Goal: Book appointment/travel/reservation

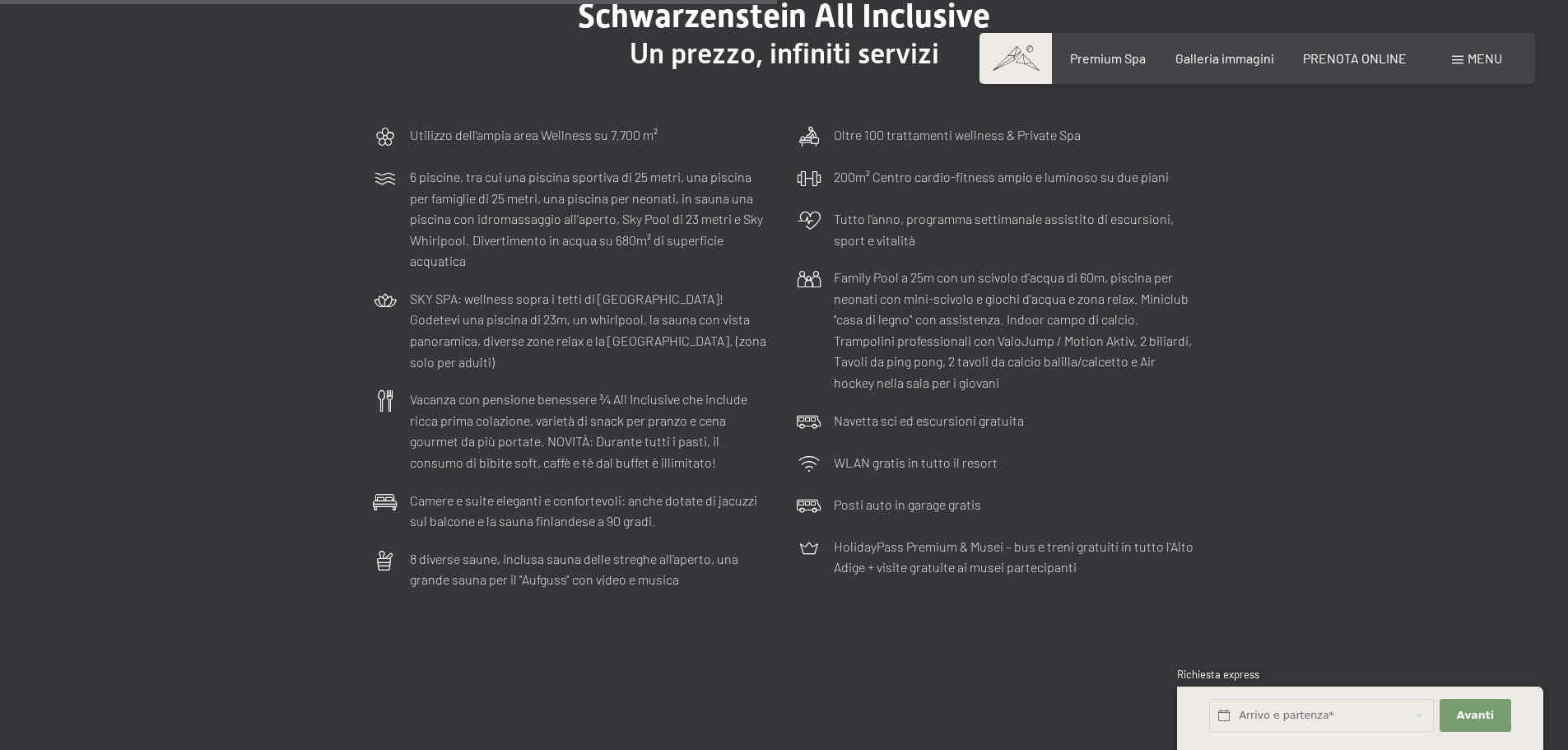
scroll to position [5194, 0]
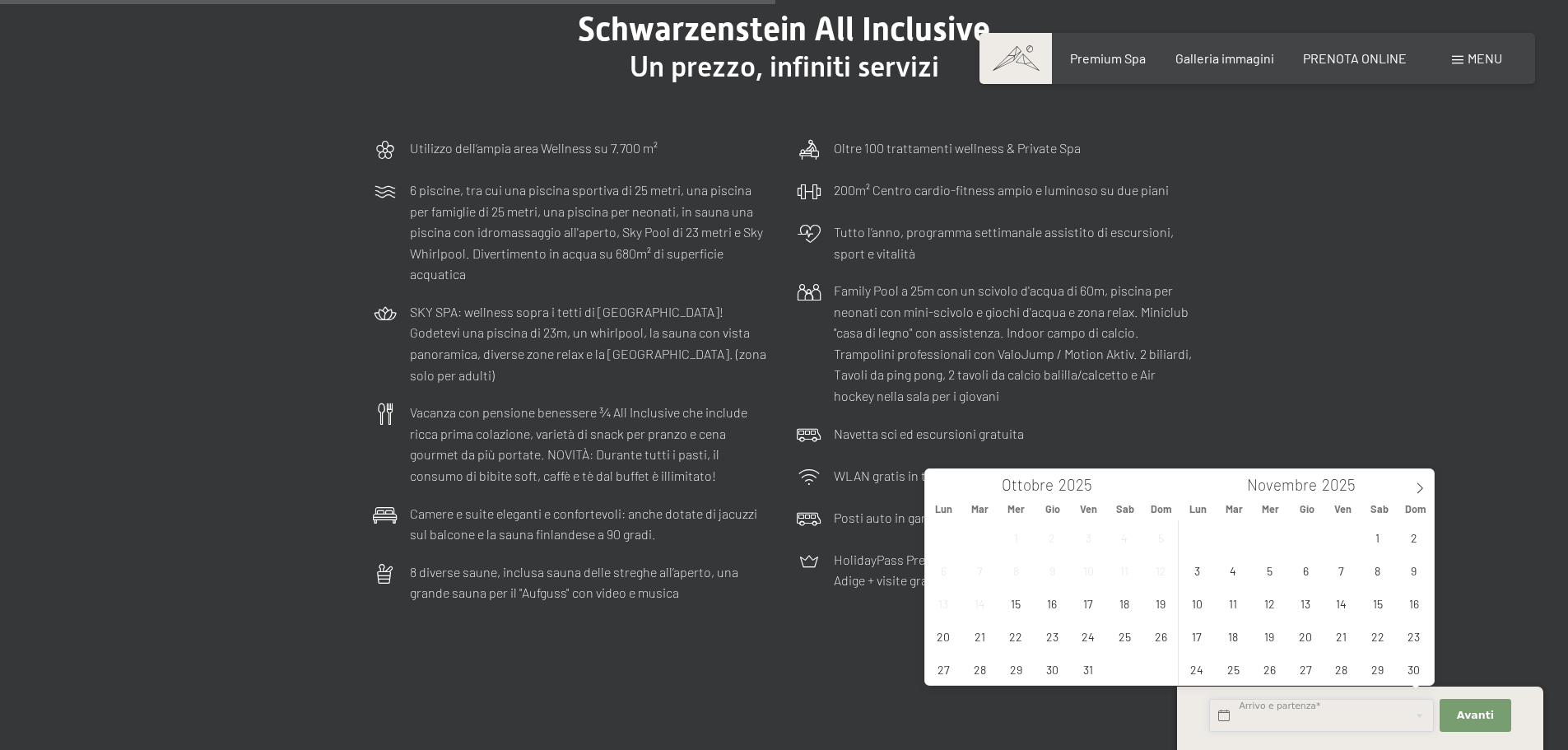
click at [1309, 713] on input "text" at bounding box center [1321, 715] width 224 height 34
click at [1309, 714] on input "text" at bounding box center [1321, 715] width 224 height 34
click at [1498, 432] on section "Schwarzenstein All Inclusive Un prezzo, infiniti servizi Utilizzo dell‘ampia ar…" at bounding box center [784, 311] width 1568 height 767
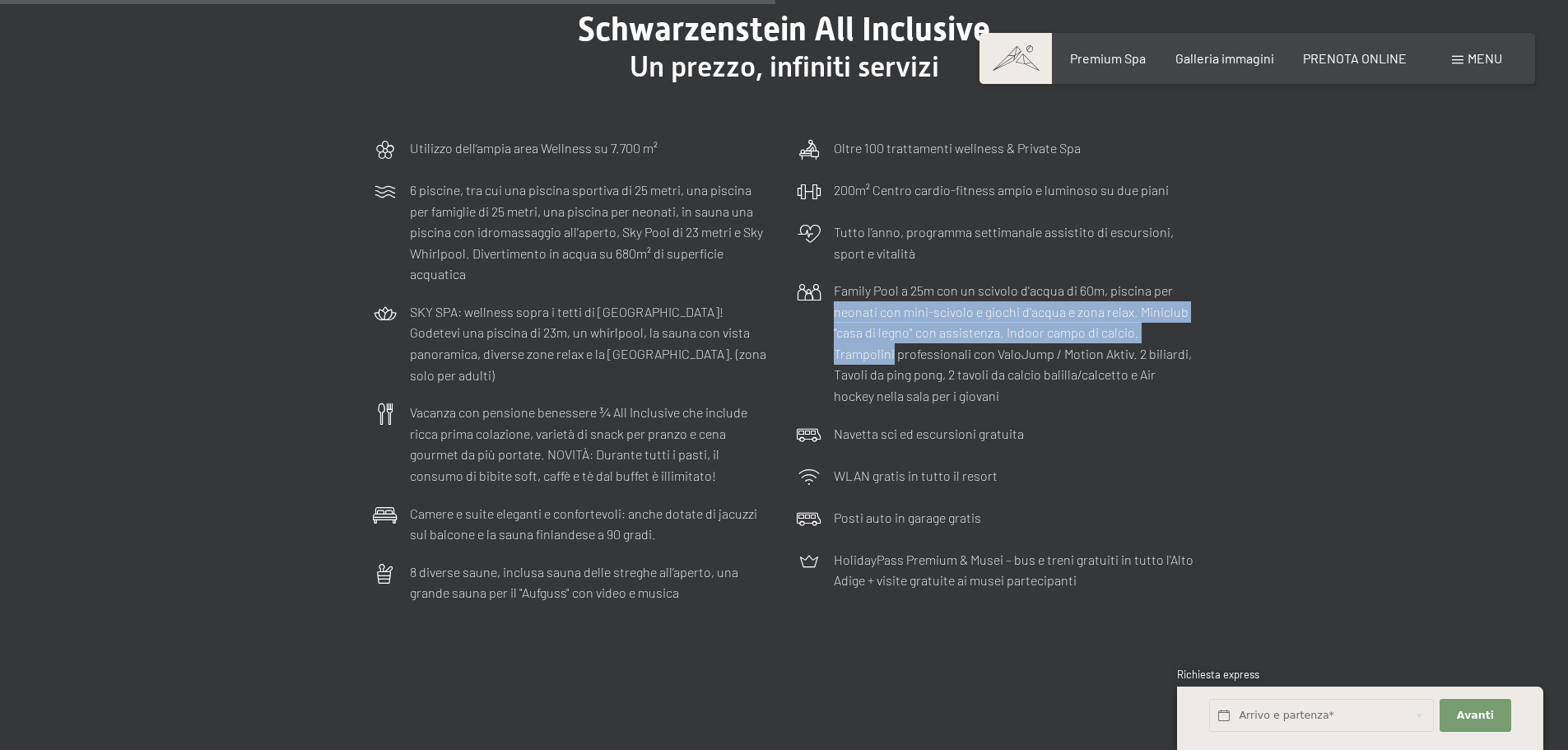
drag, startPoint x: 1566, startPoint y: 236, endPoint x: 1575, endPoint y: 281, distance: 45.9
click at [1567, 281] on html "Prenotazione Richiesta Premium Spa Galleria immagini PRENOTA ONLINE Menu DE IT …" at bounding box center [784, 491] width 1568 height 11371
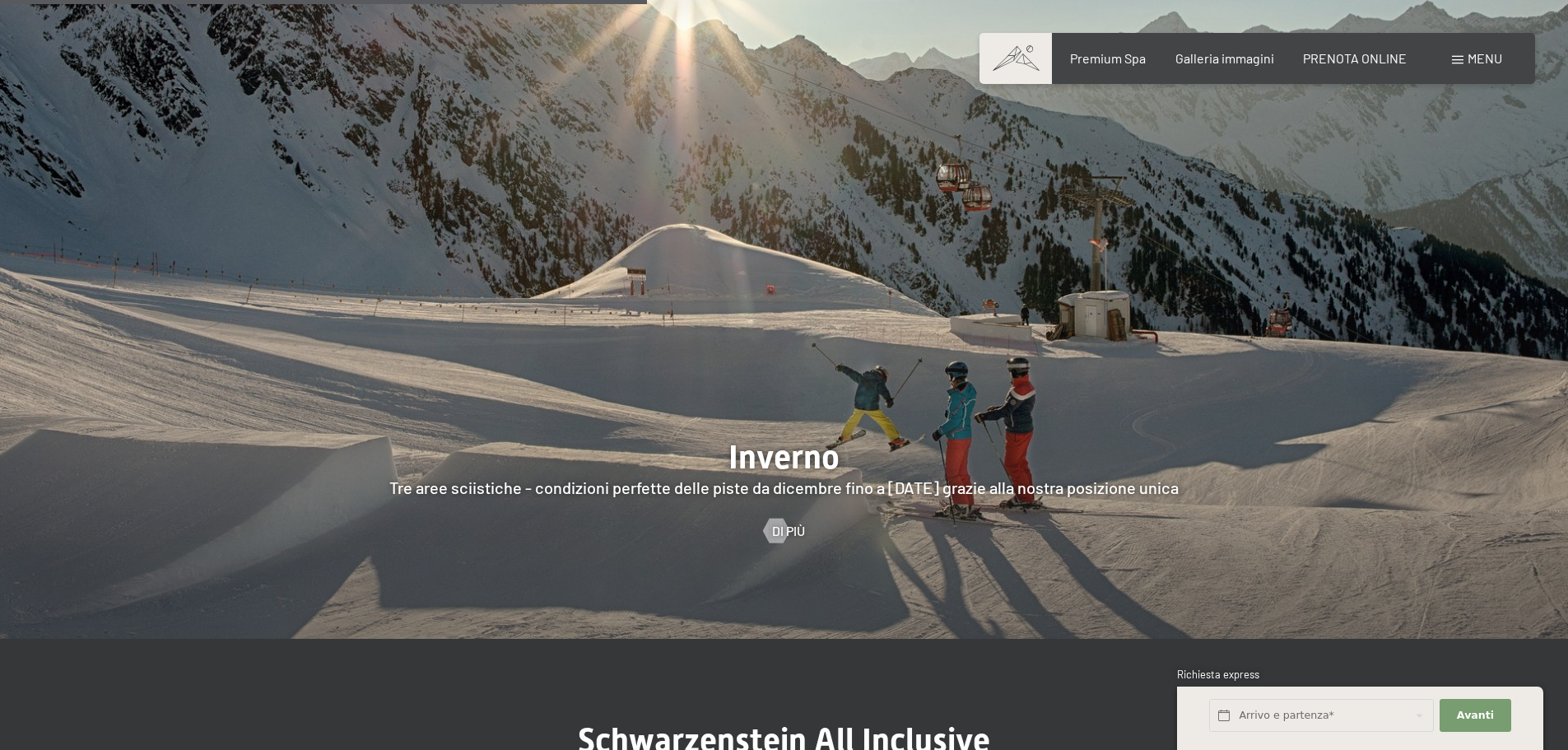
scroll to position [4289, 0]
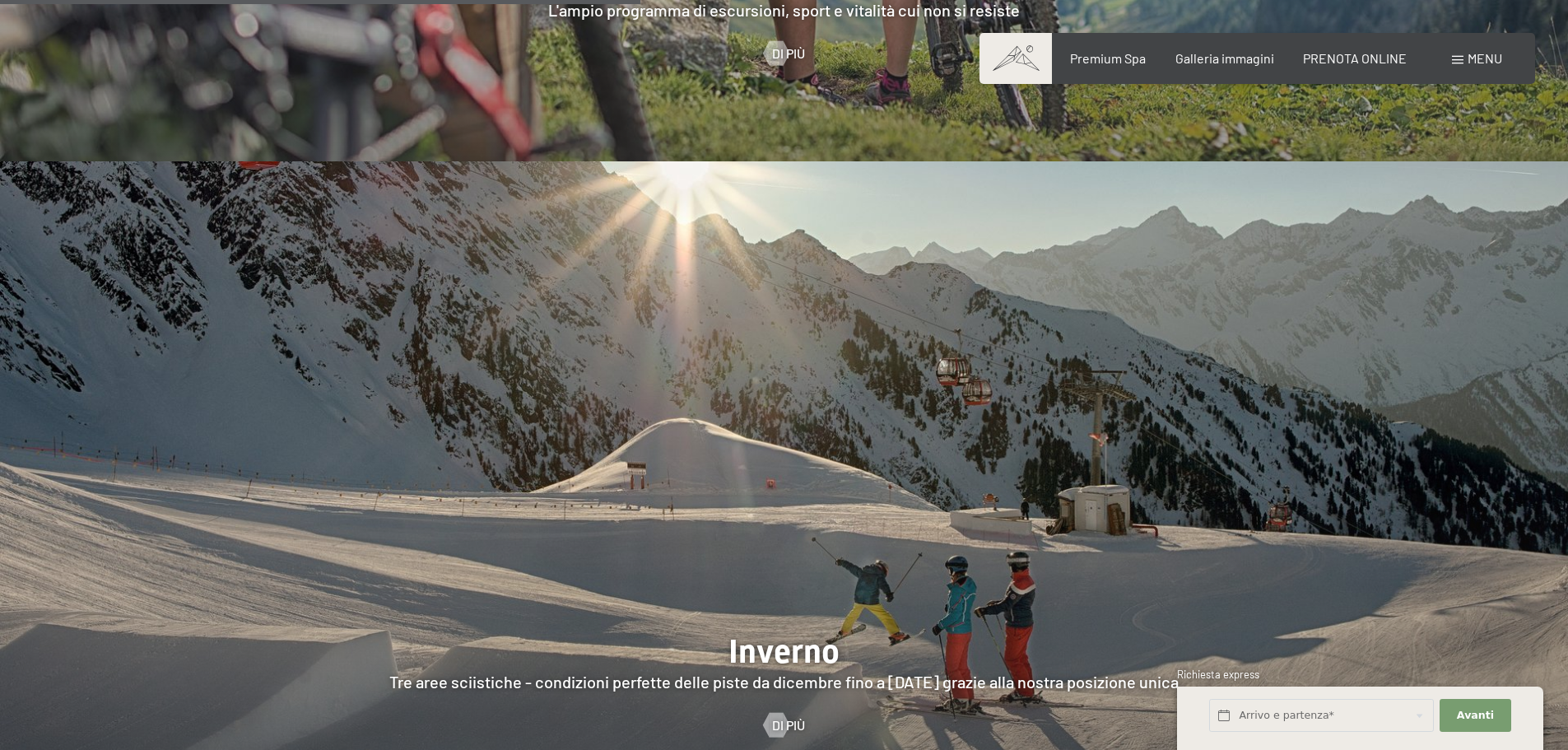
click at [1501, 61] on div "Prenotazione Richiesta Premium Spa Galleria immagini PRENOTA ONLINE Menu DE IT …" at bounding box center [1257, 58] width 490 height 18
click at [1485, 61] on span "Menu" at bounding box center [1485, 57] width 35 height 16
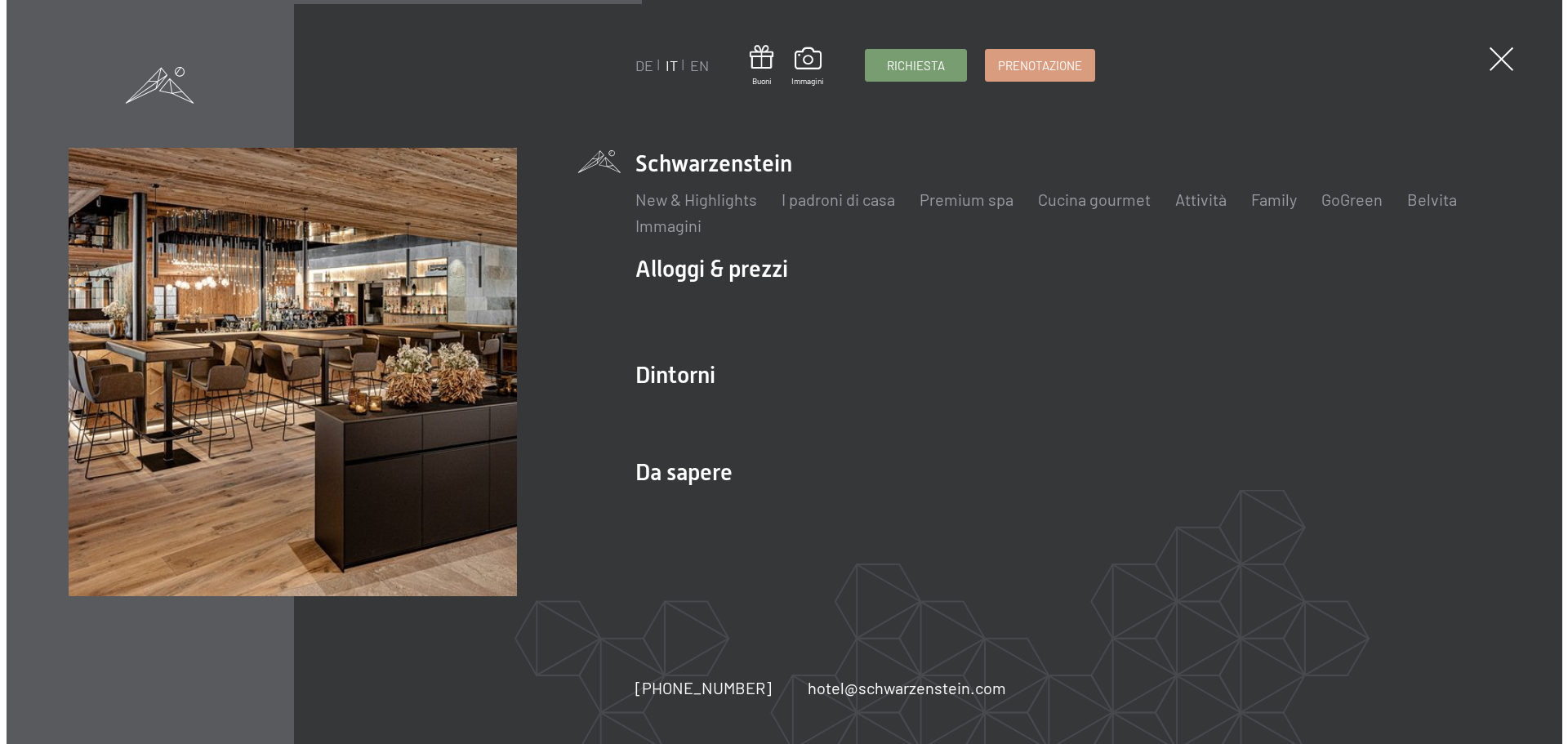
scroll to position [4270, 0]
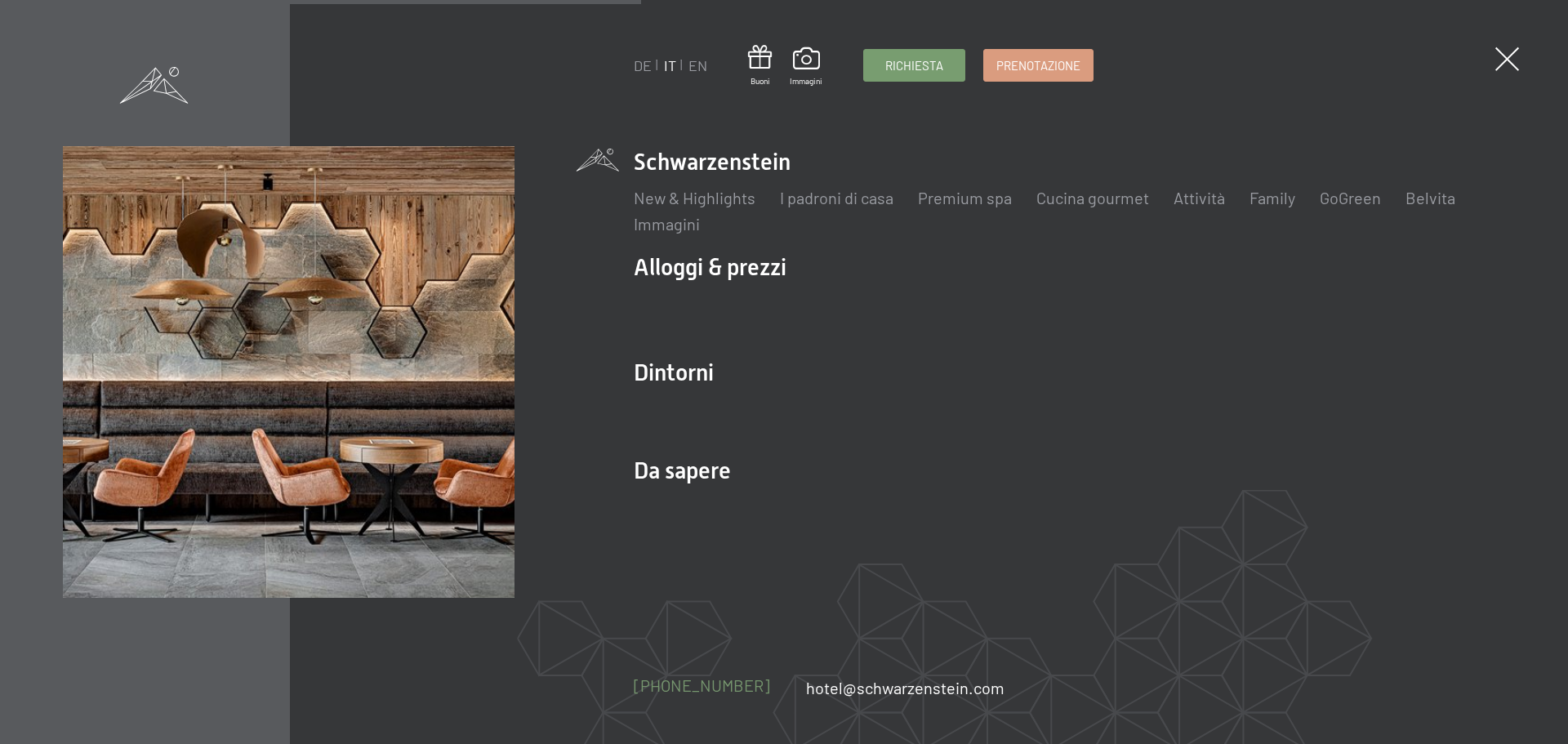
click at [726, 693] on span "[PHONE_NUMBER]" at bounding box center [701, 685] width 136 height 20
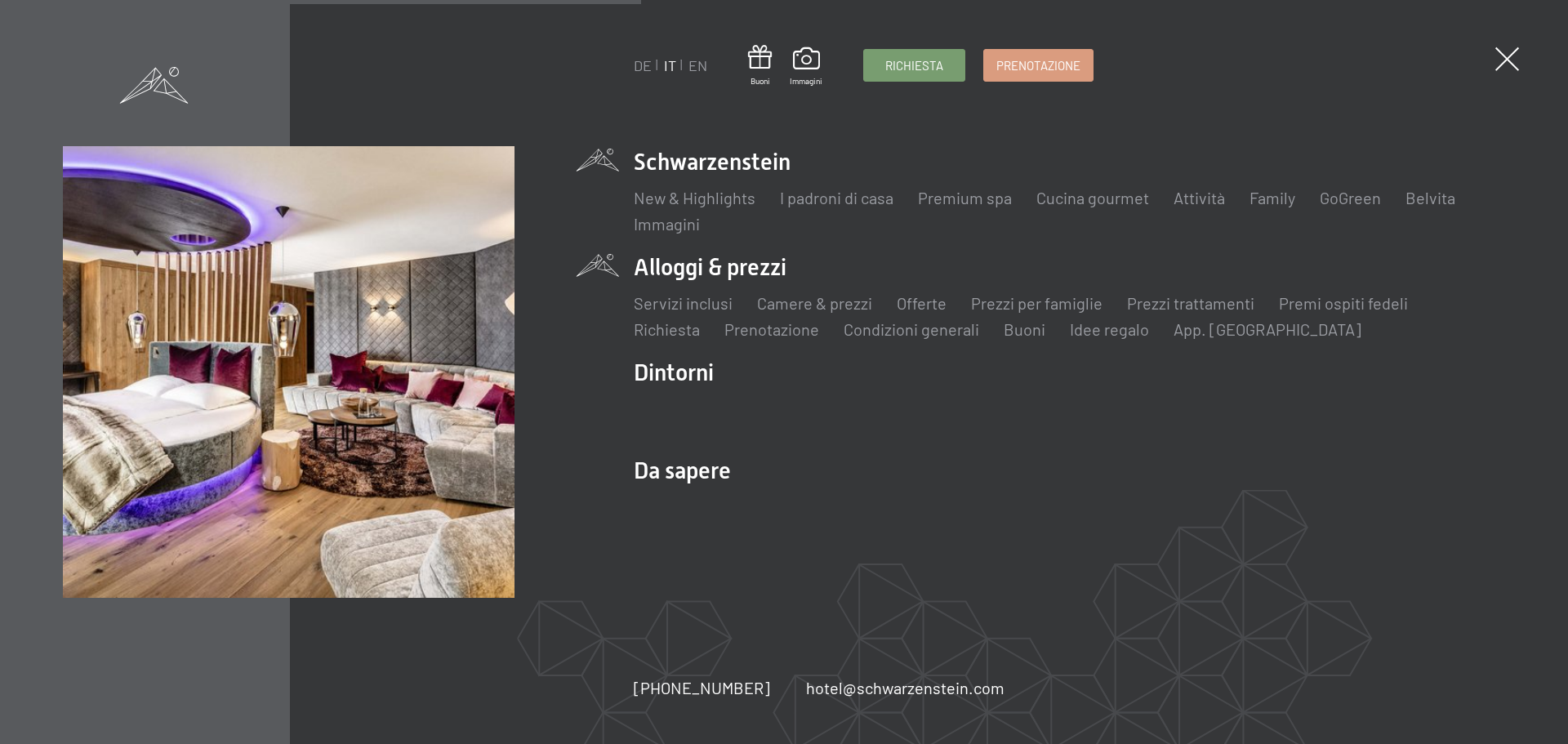
click at [1259, 292] on ul "Servizi inclusi Camere & prezzi Lista Offerte Lista Prezzi per famiglie Prezzi …" at bounding box center [1070, 315] width 871 height 49
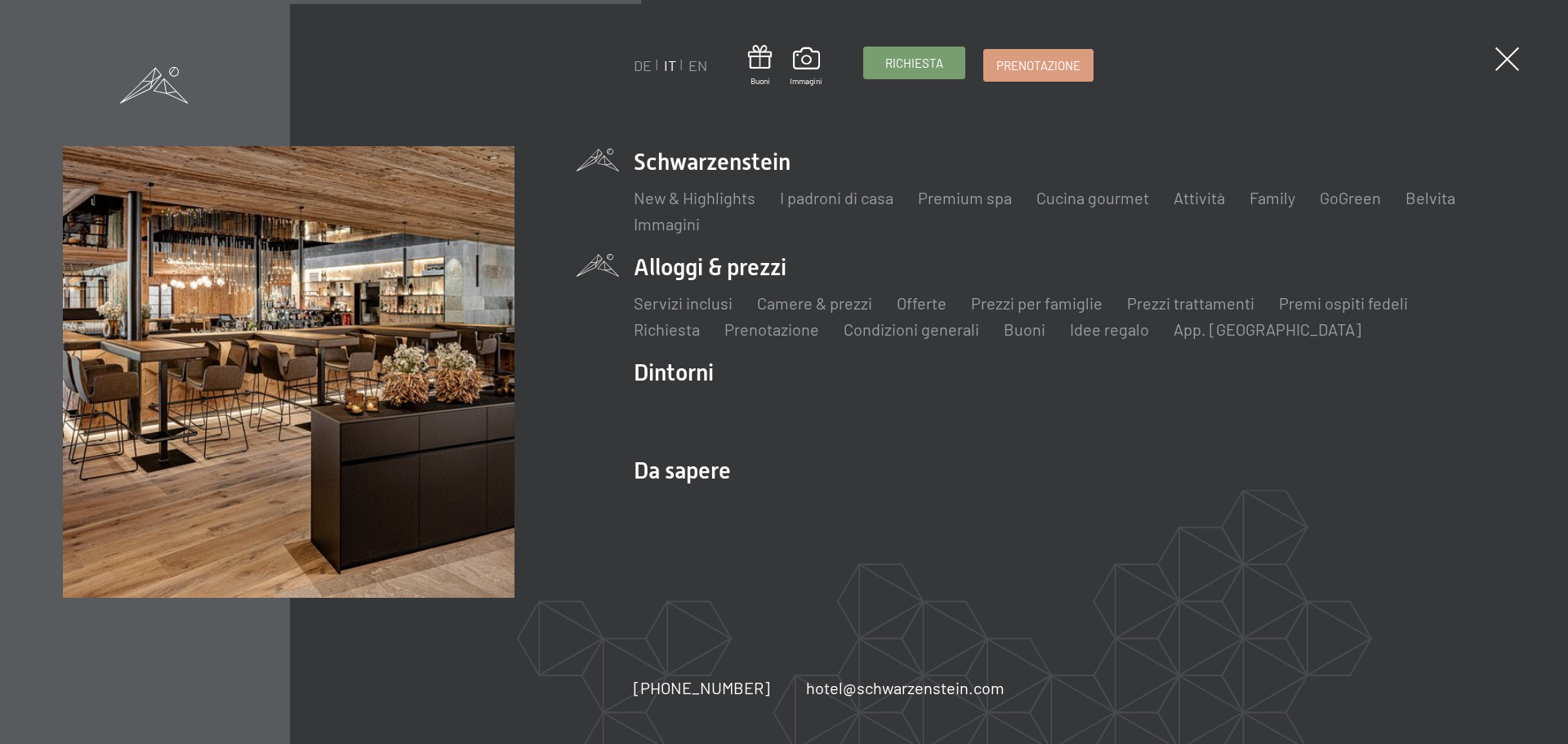
click at [961, 66] on link "Richiesta" at bounding box center [914, 63] width 101 height 31
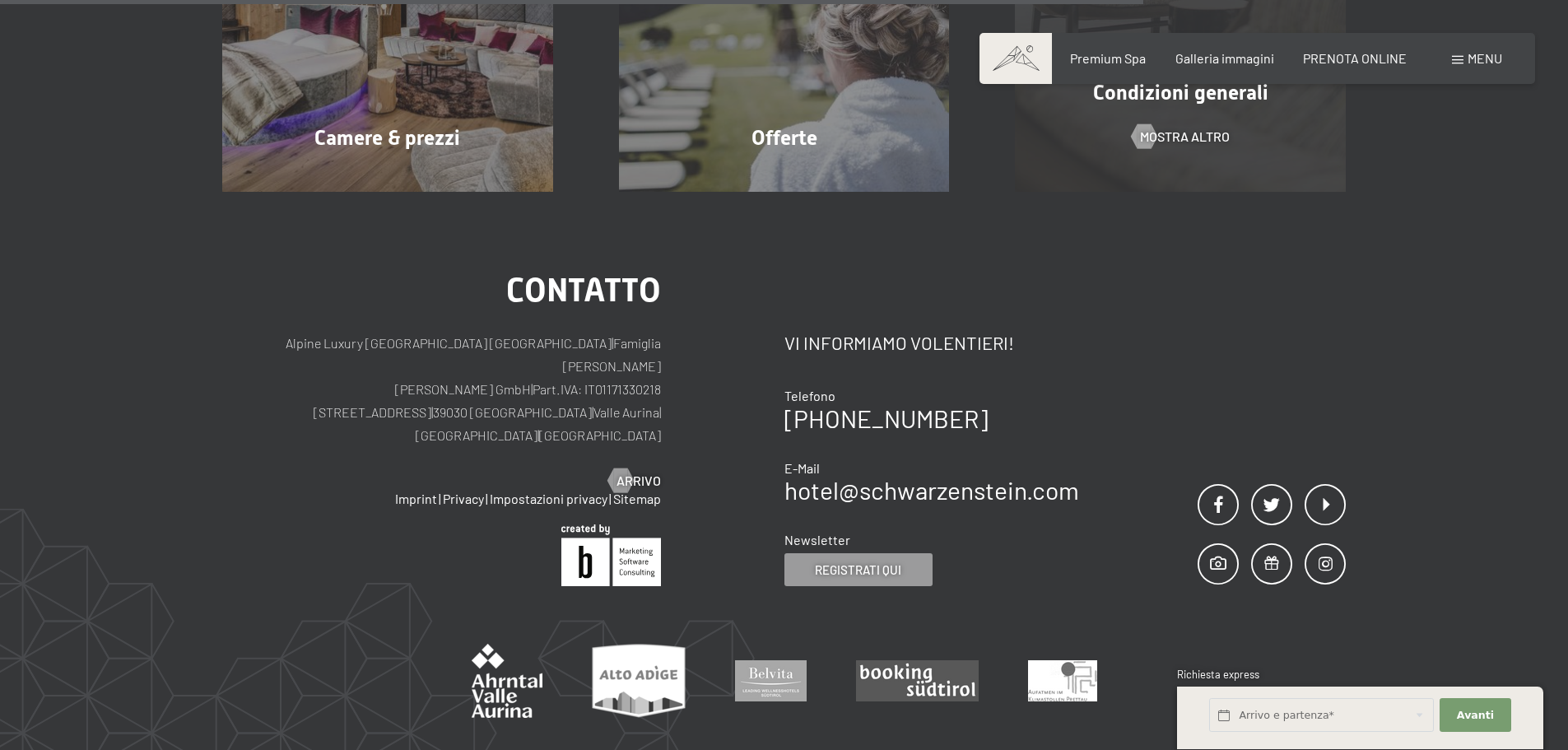
scroll to position [1100, 0]
